Goal: Find specific page/section: Find specific page/section

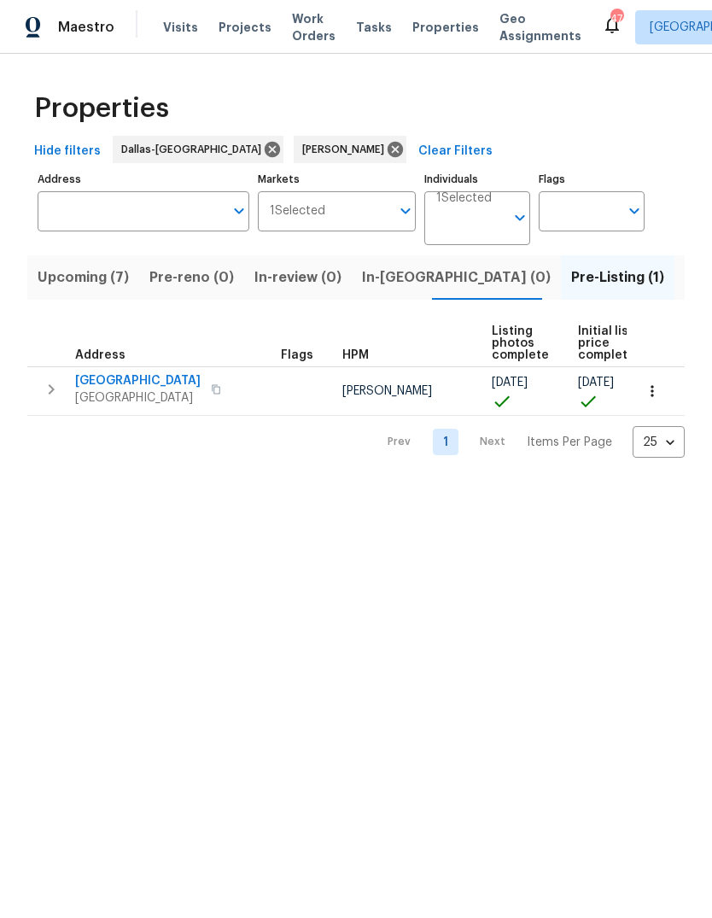
click at [78, 272] on span "Upcoming (7)" at bounding box center [83, 278] width 91 height 24
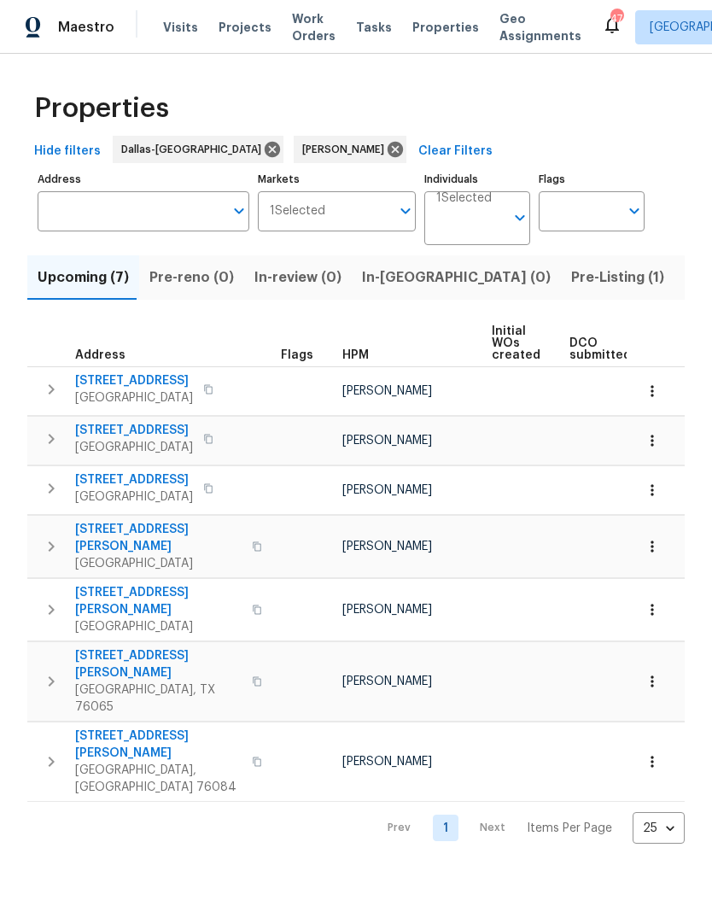
click at [252, 676] on icon "button" at bounding box center [257, 681] width 10 height 10
click at [253, 677] on icon "button" at bounding box center [257, 681] width 9 height 9
click at [146, 647] on span "3961 Joe Wilson Rd" at bounding box center [158, 664] width 167 height 34
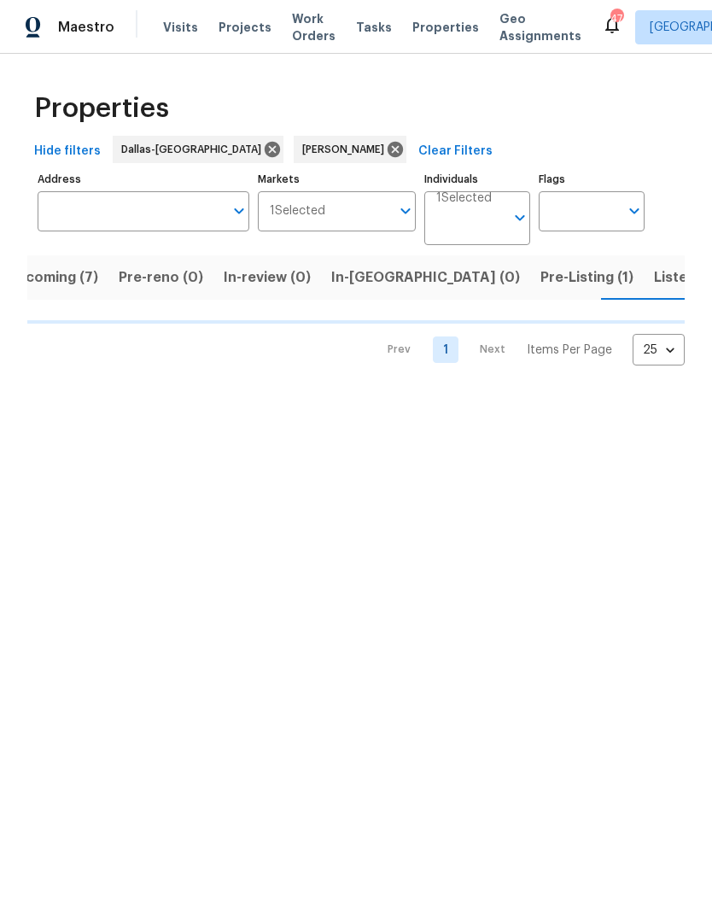
scroll to position [0, 32]
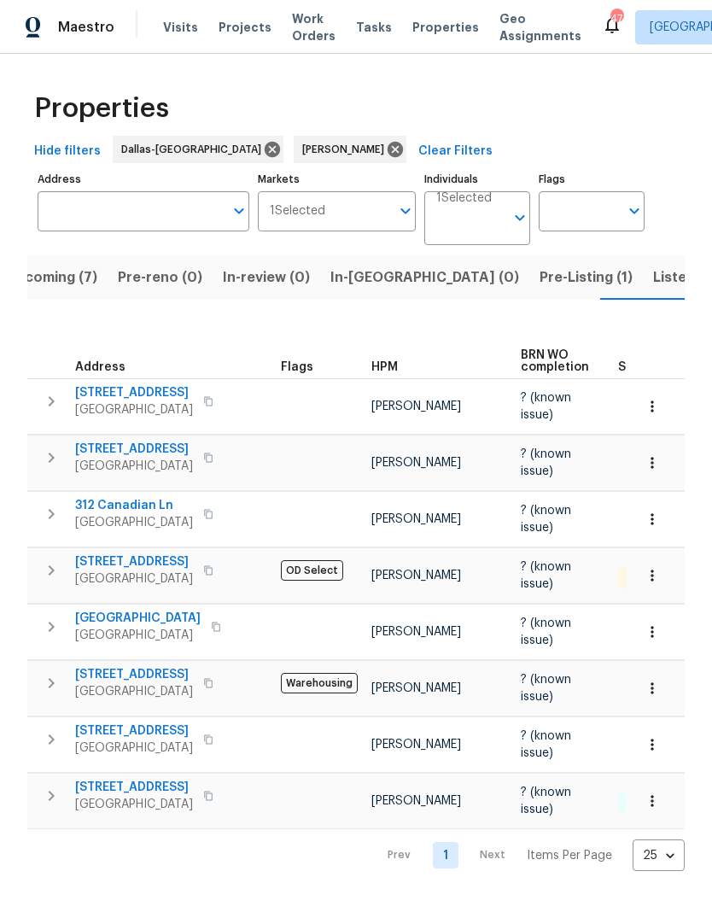
click at [213, 566] on icon "button" at bounding box center [208, 570] width 9 height 9
click at [215, 565] on button "button" at bounding box center [208, 570] width 20 height 24
click at [161, 553] on span "408 Granada Calle Ct" at bounding box center [134, 561] width 118 height 17
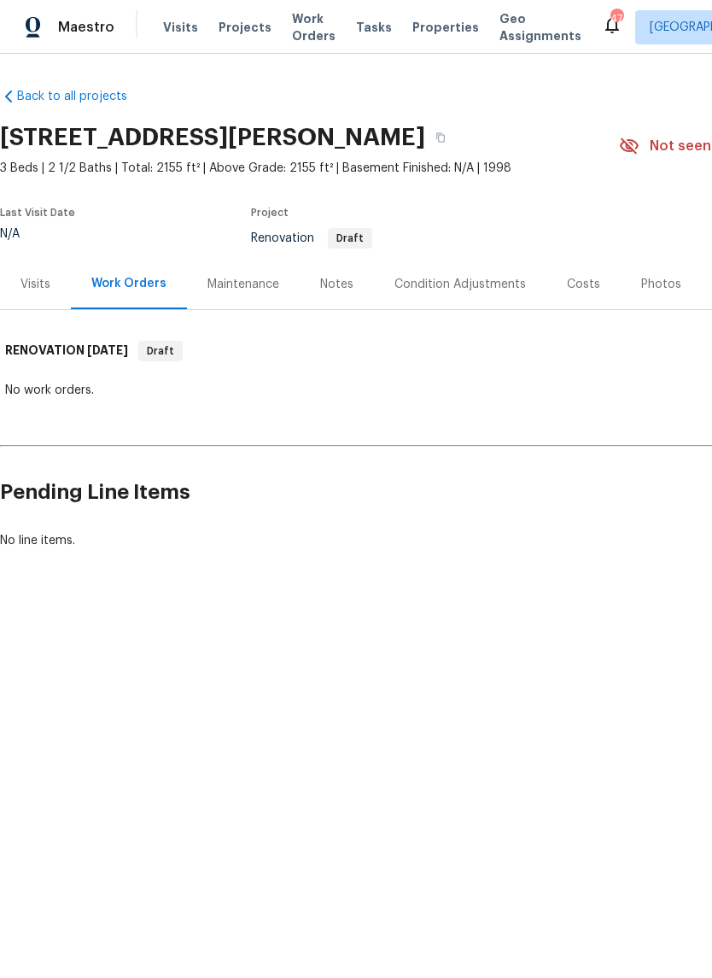
click at [176, 27] on span "Visits" at bounding box center [180, 27] width 35 height 17
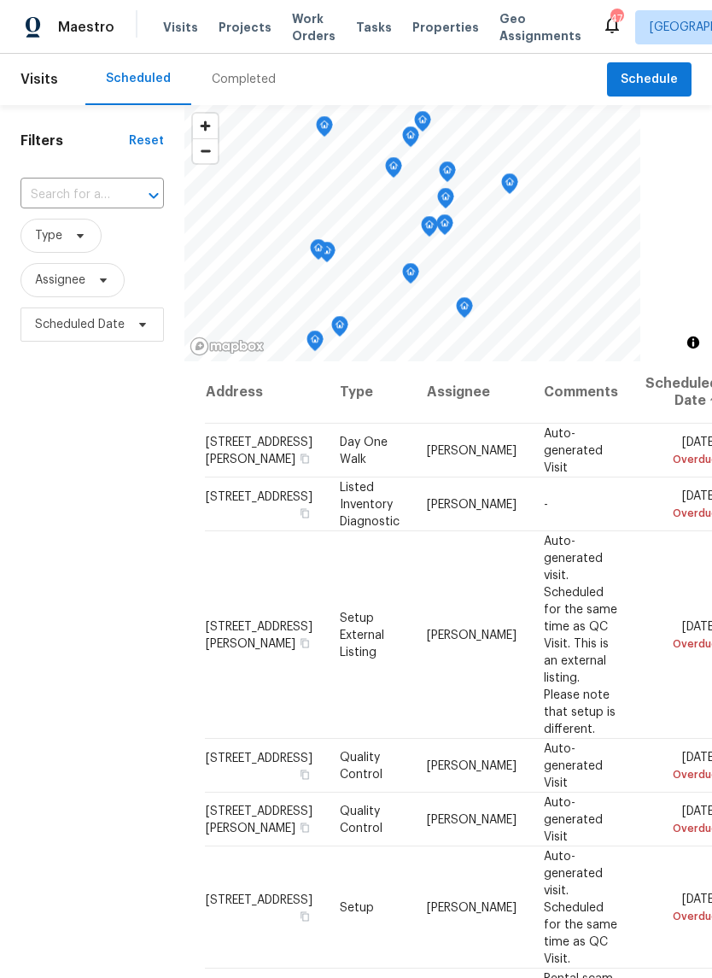
click at [240, 82] on div "Completed" at bounding box center [244, 79] width 64 height 17
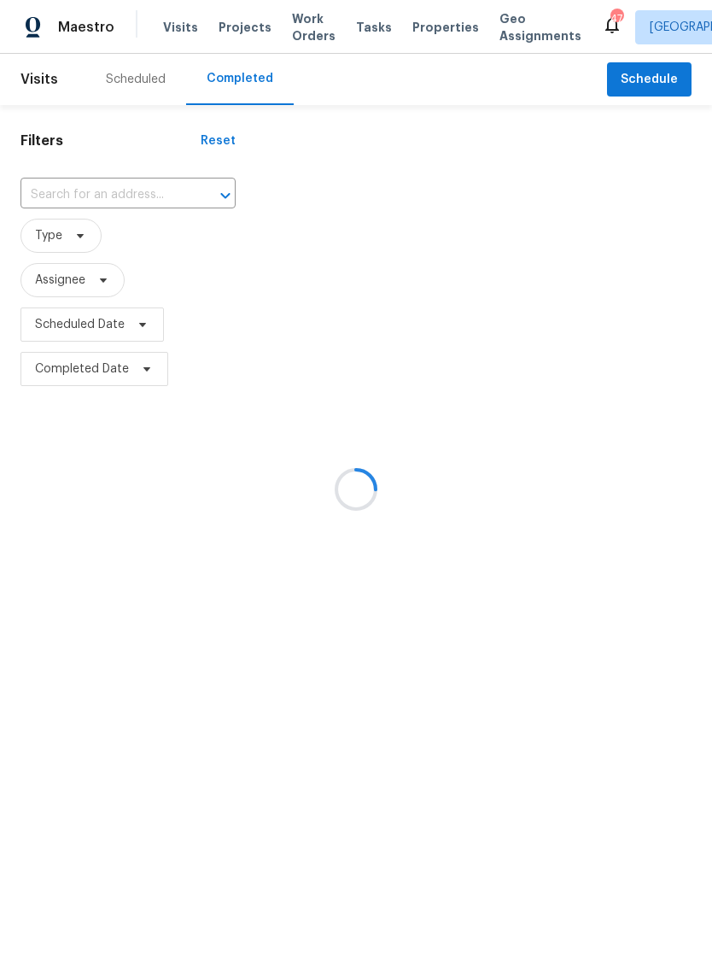
click at [143, 185] on div at bounding box center [356, 489] width 712 height 978
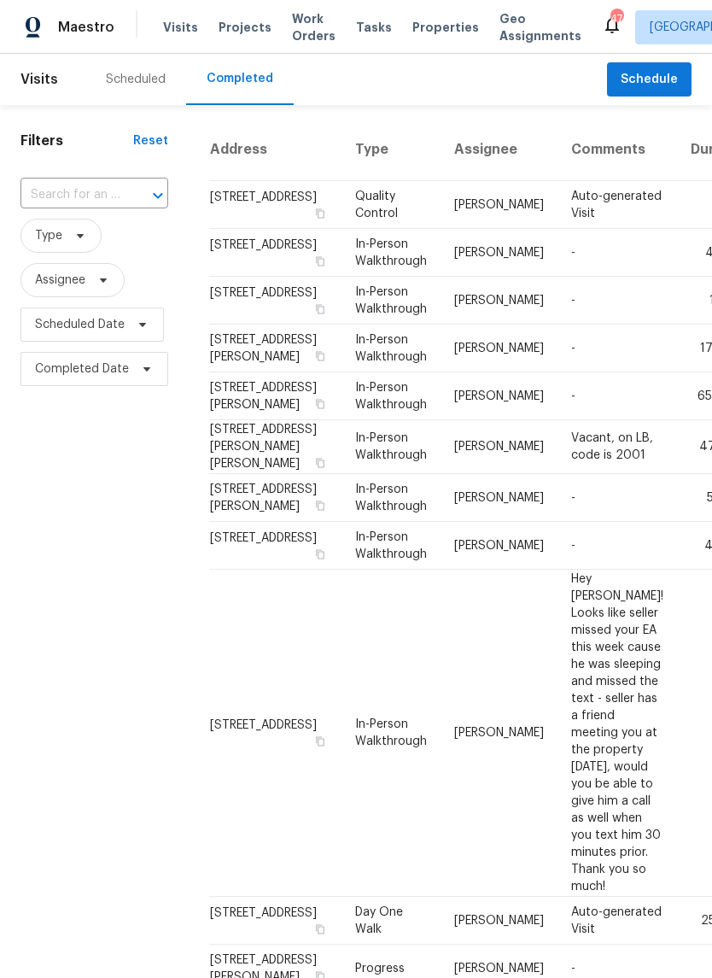
click at [103, 195] on input "text" at bounding box center [70, 195] width 100 height 26
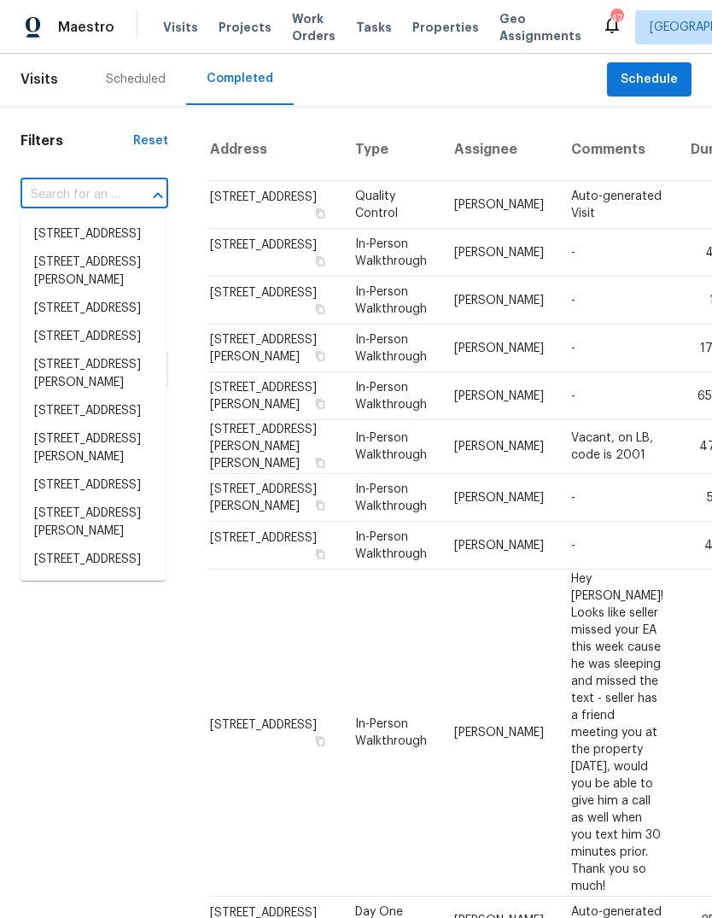
click at [78, 195] on input "text" at bounding box center [70, 195] width 100 height 26
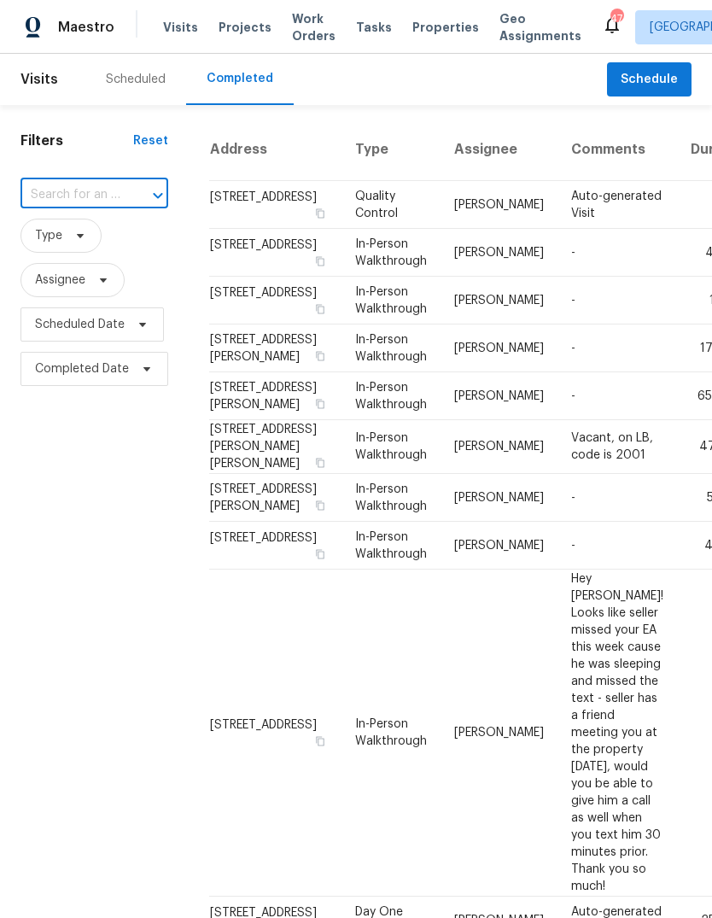
paste input "[STREET_ADDRESS][PERSON_NAME]"
type input "[STREET_ADDRESS][PERSON_NAME]"
click at [124, 237] on li "[STREET_ADDRESS][PERSON_NAME]" at bounding box center [92, 243] width 145 height 46
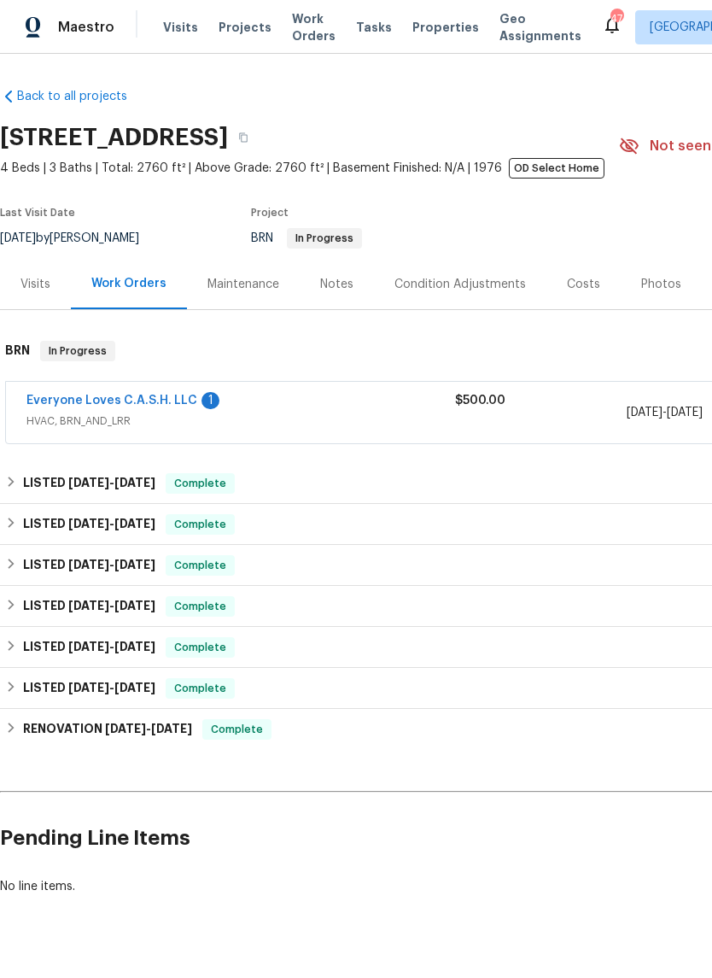
click at [237, 30] on span "Projects" at bounding box center [245, 27] width 53 height 17
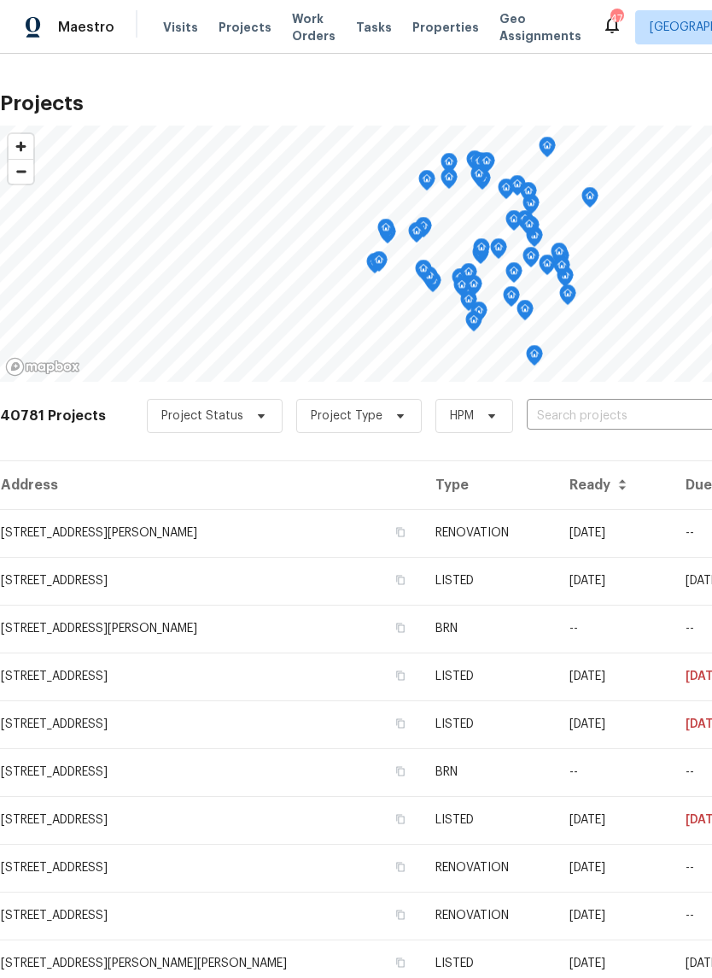
click at [547, 422] on input "text" at bounding box center [625, 416] width 196 height 26
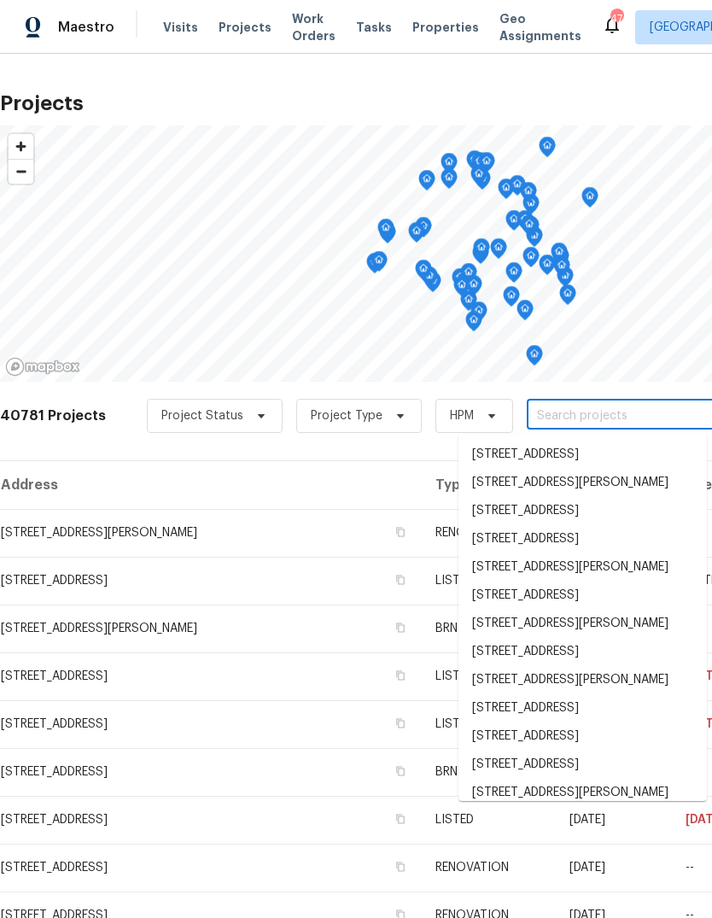
click at [527, 403] on input "text" at bounding box center [625, 416] width 196 height 26
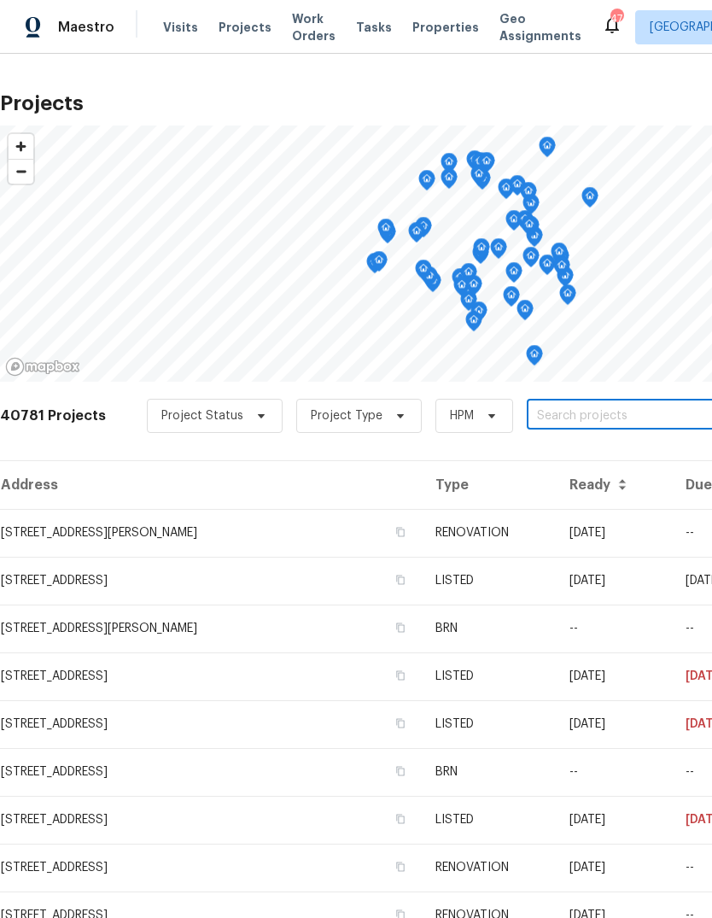
paste input "408 Granada Calle Ct Granbury TX 76049"
type input "408 Granada Calle Ct Granbury TX 76049"
click at [565, 457] on li "408 Granada Calle Ct, Granbury, TX 76049" at bounding box center [583, 455] width 248 height 28
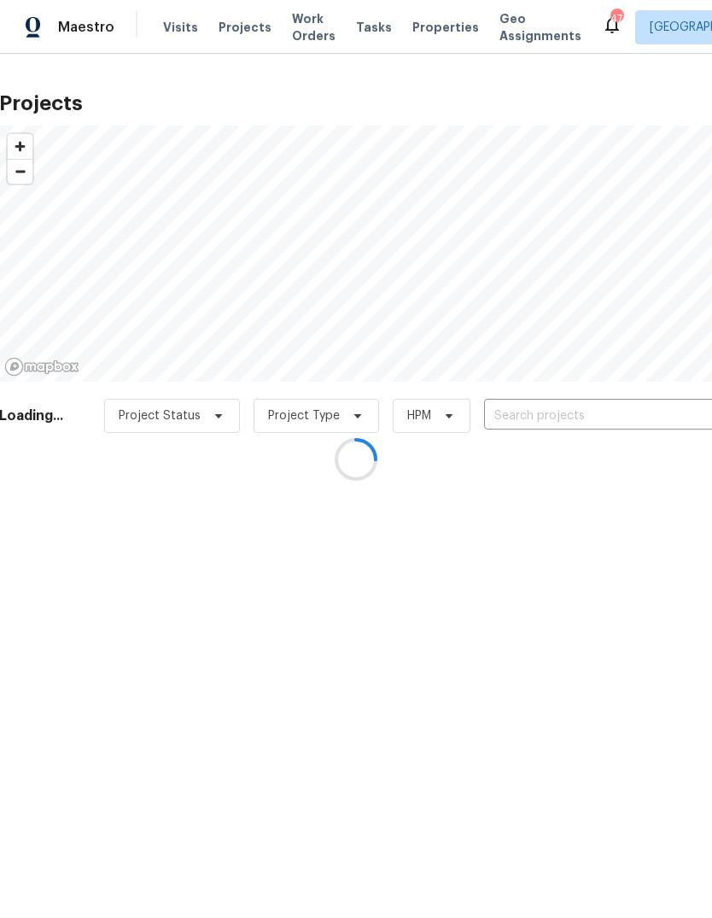
type input "408 Granada Calle Ct, Granbury, TX 76049"
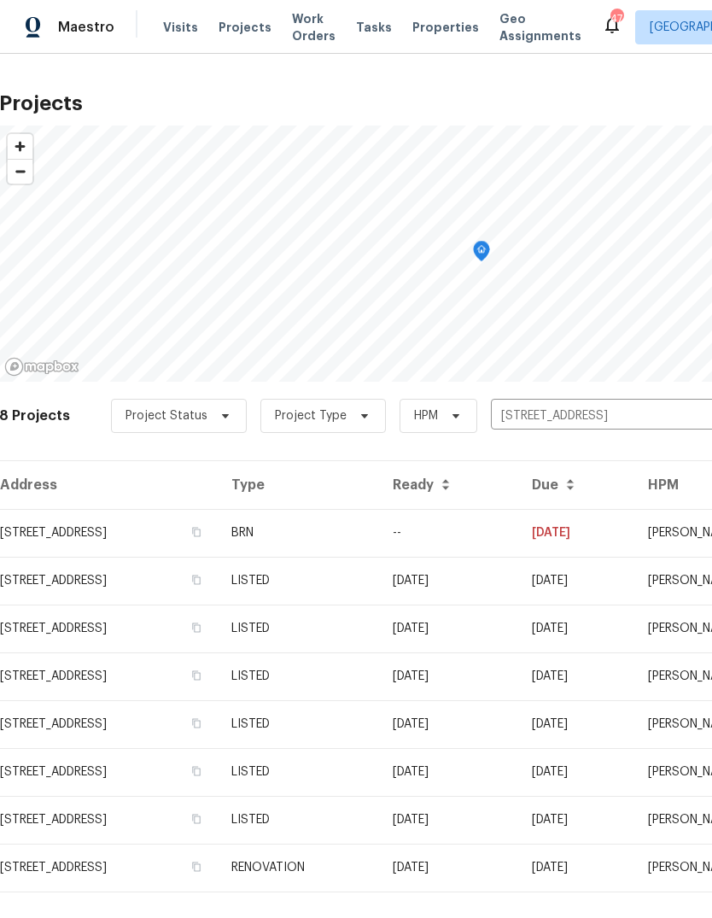
click at [488, 759] on td "08/08/24" at bounding box center [448, 772] width 139 height 48
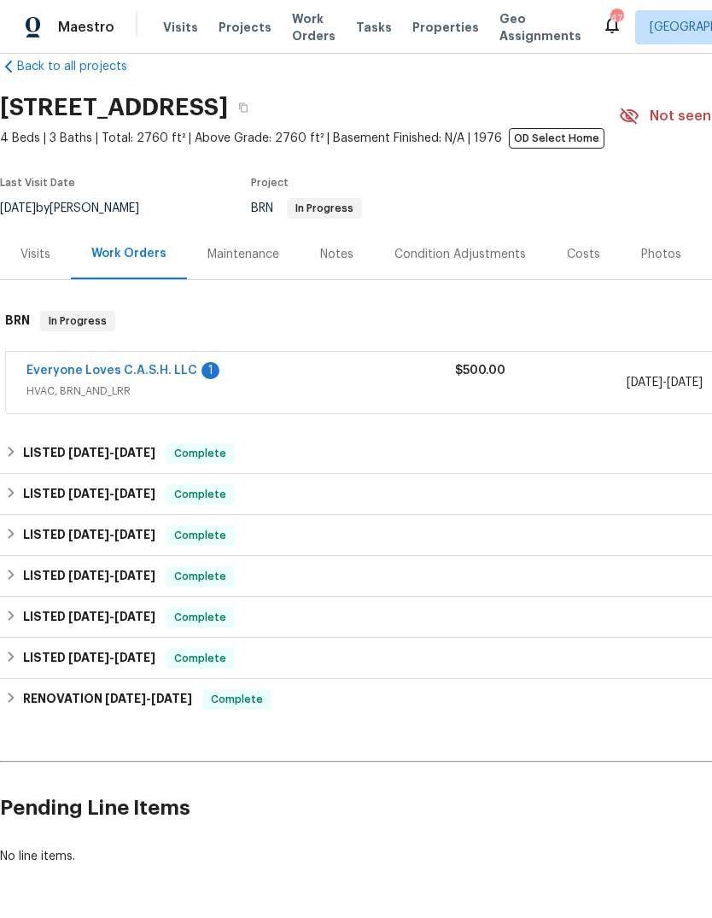
scroll to position [29, 0]
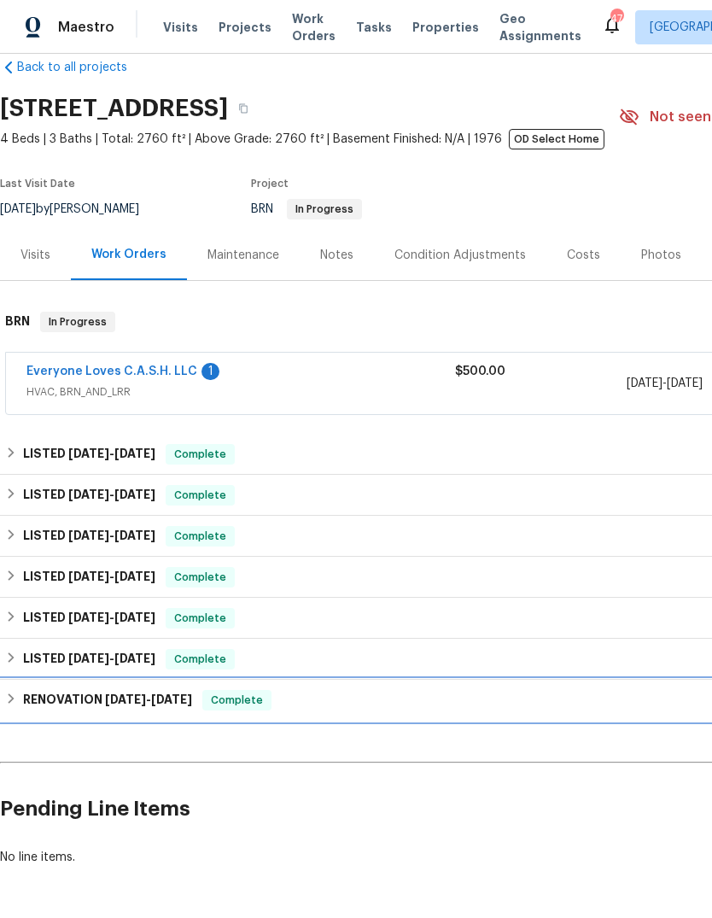
click at [126, 702] on span "8/7/23" at bounding box center [125, 699] width 41 height 12
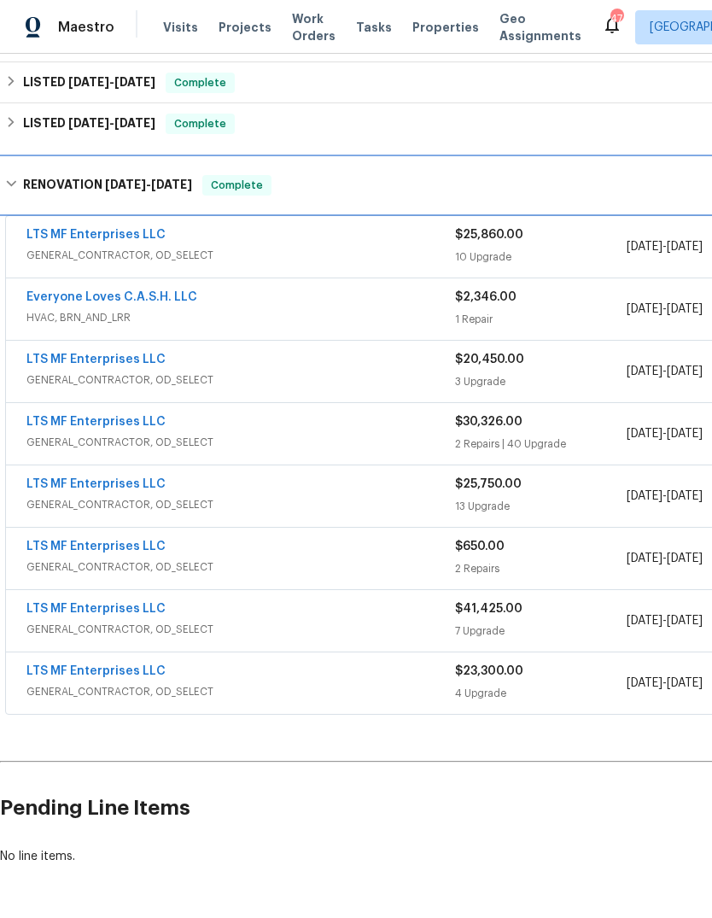
scroll to position [564, 0]
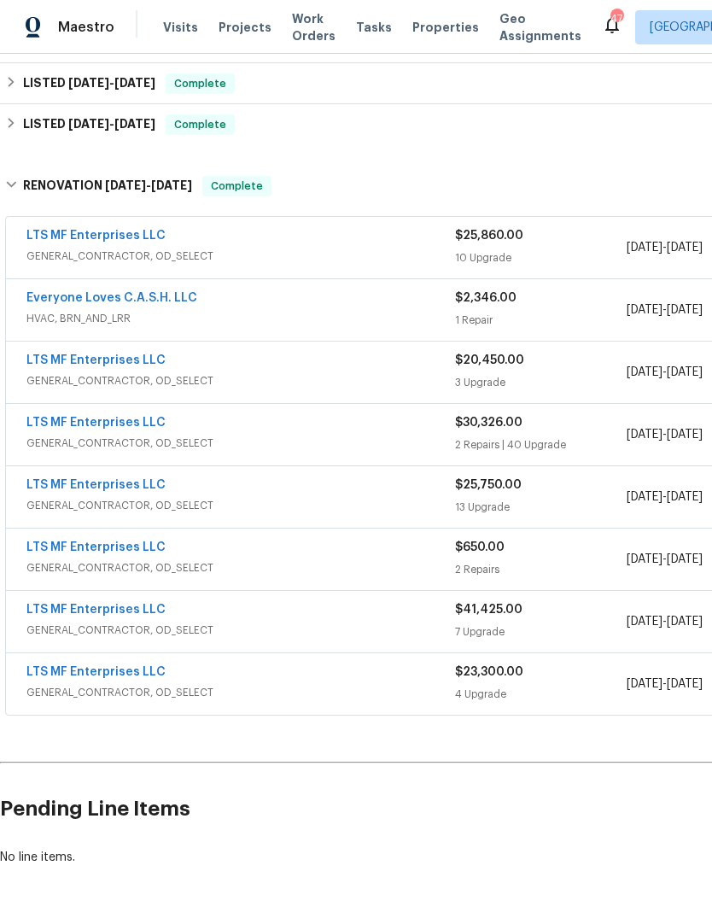
click at [129, 231] on link "LTS MF Enterprises LLC" at bounding box center [95, 236] width 139 height 12
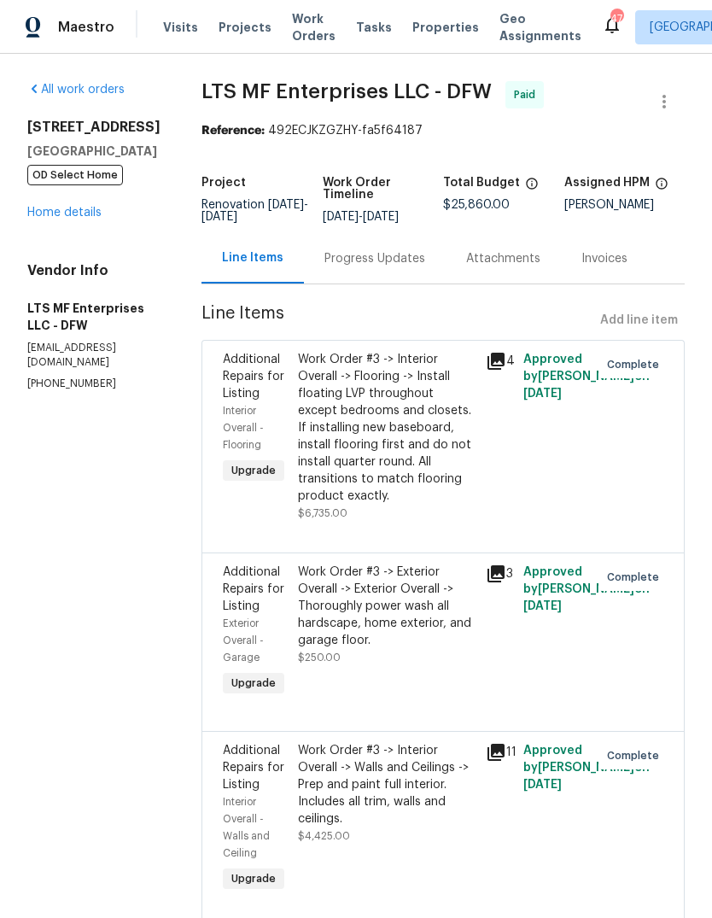
click at [44, 219] on link "Home details" at bounding box center [64, 213] width 74 height 12
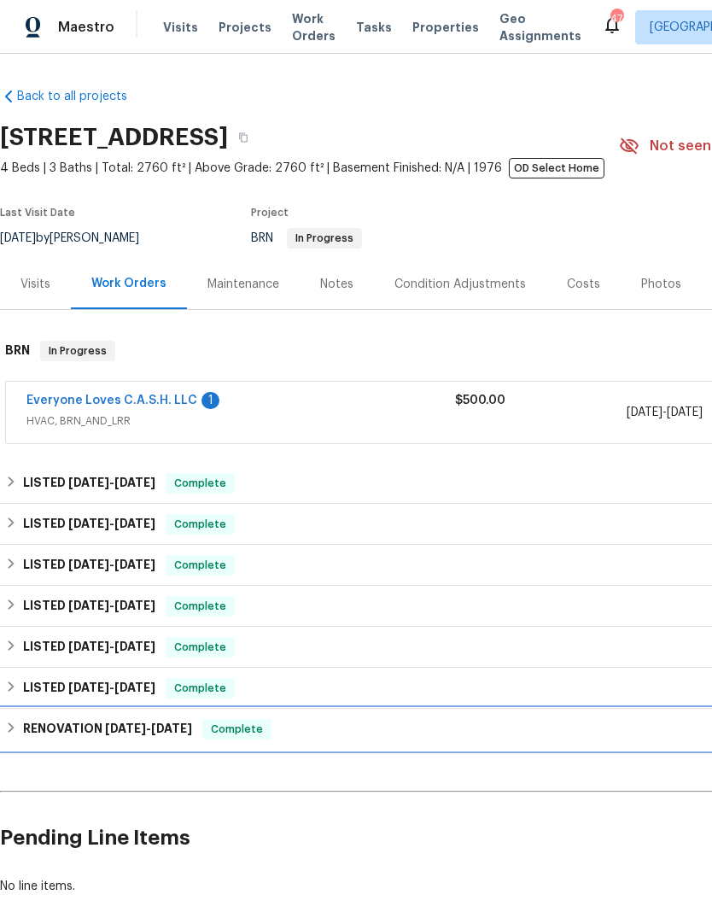
click at [158, 726] on span "1/1/24" at bounding box center [171, 728] width 41 height 12
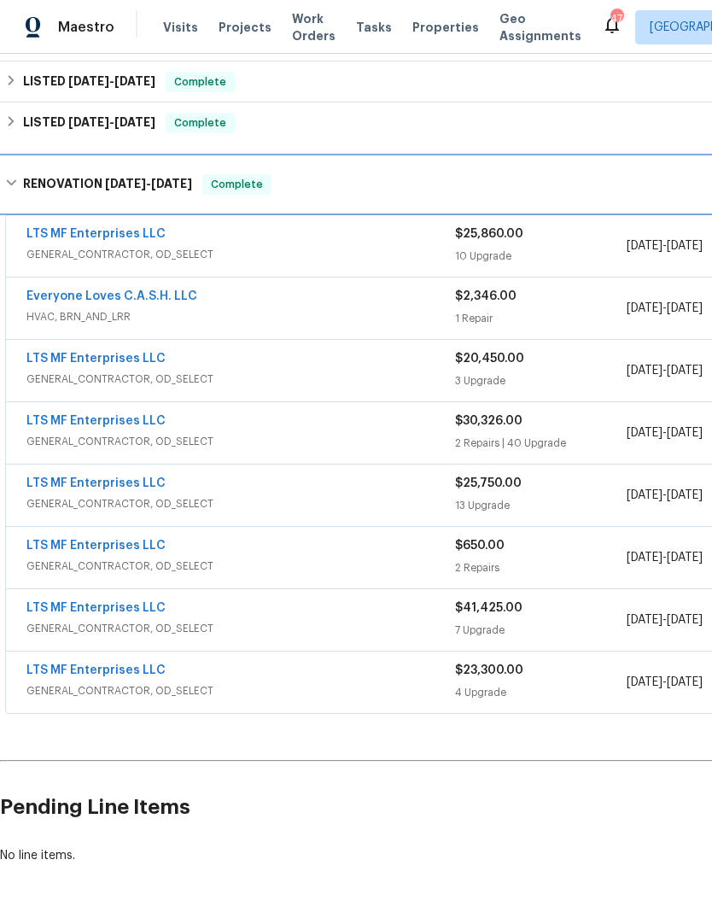
scroll to position [564, 0]
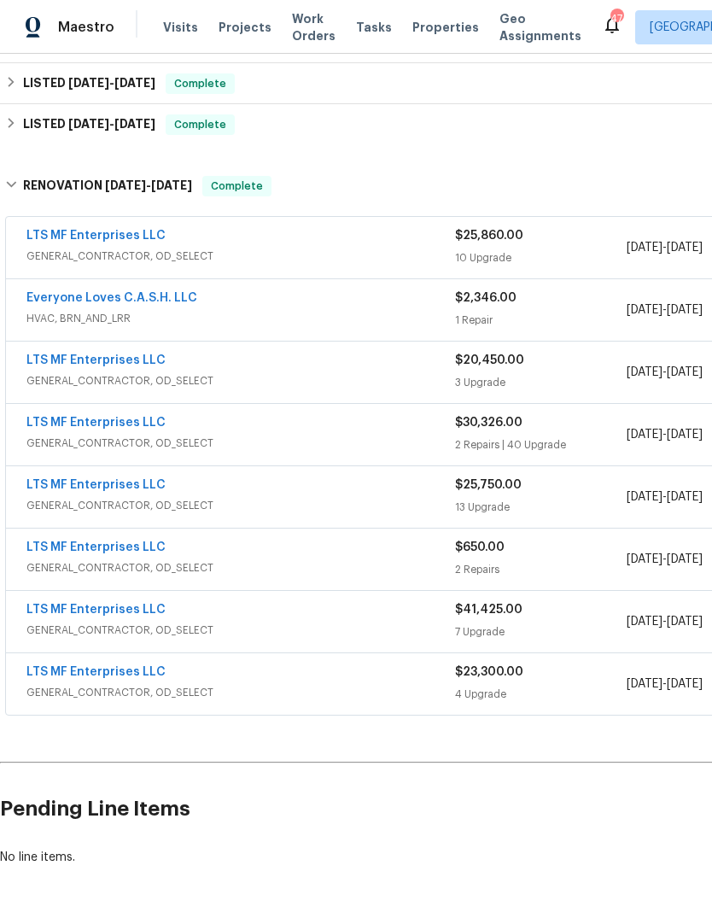
click at [124, 675] on link "LTS MF Enterprises LLC" at bounding box center [95, 672] width 139 height 12
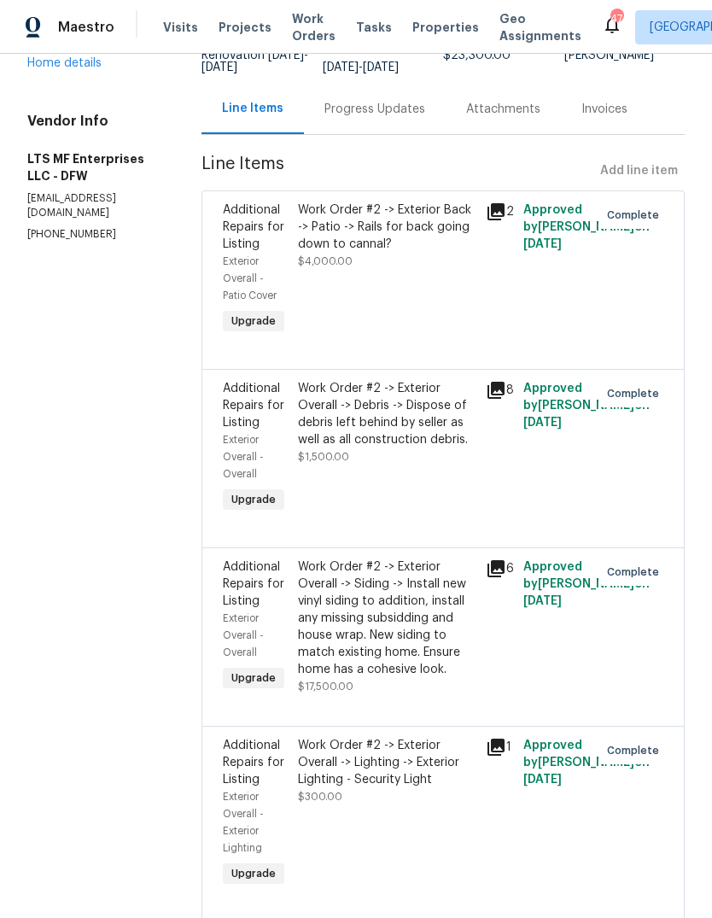
scroll to position [149, 0]
click at [49, 70] on link "Home details" at bounding box center [64, 64] width 74 height 12
